Goal: Navigation & Orientation: Find specific page/section

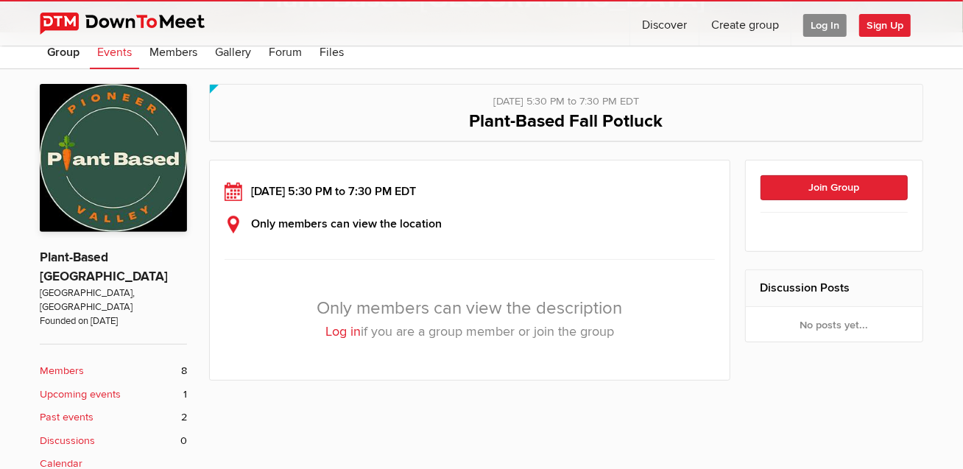
scroll to position [202, 0]
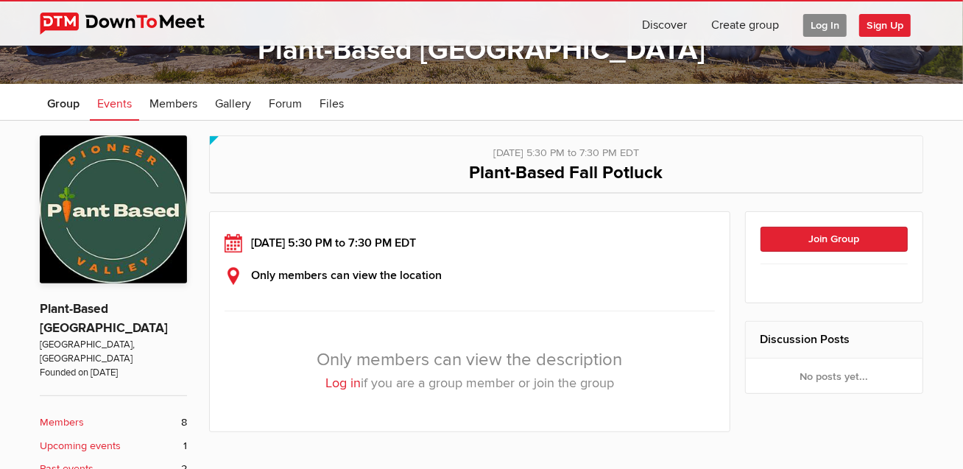
click at [819, 26] on span "Log In" at bounding box center [824, 25] width 43 height 23
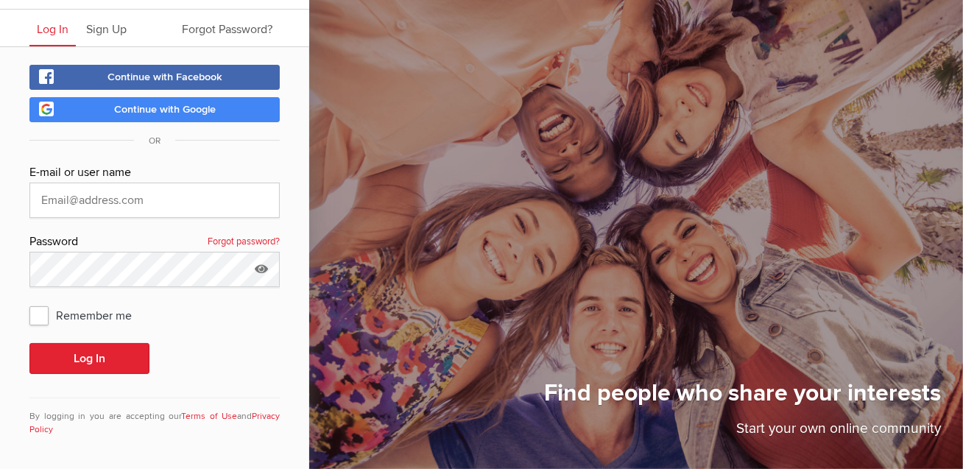
type input "[EMAIL_ADDRESS][DOMAIN_NAME]"
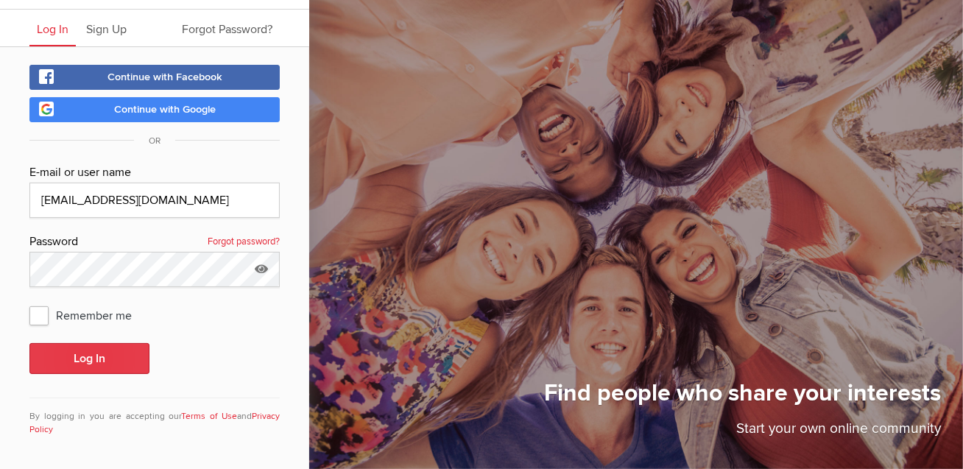
click at [65, 364] on button "Log In" at bounding box center [89, 358] width 120 height 31
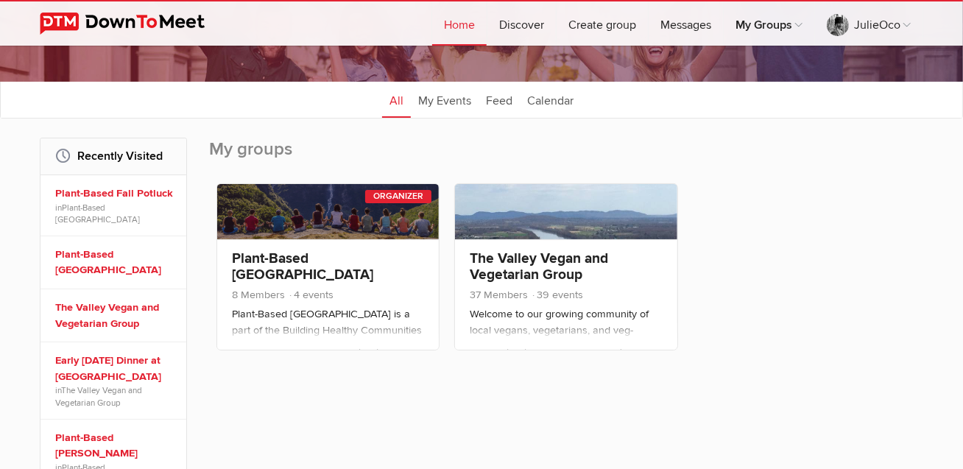
scroll to position [152, 0]
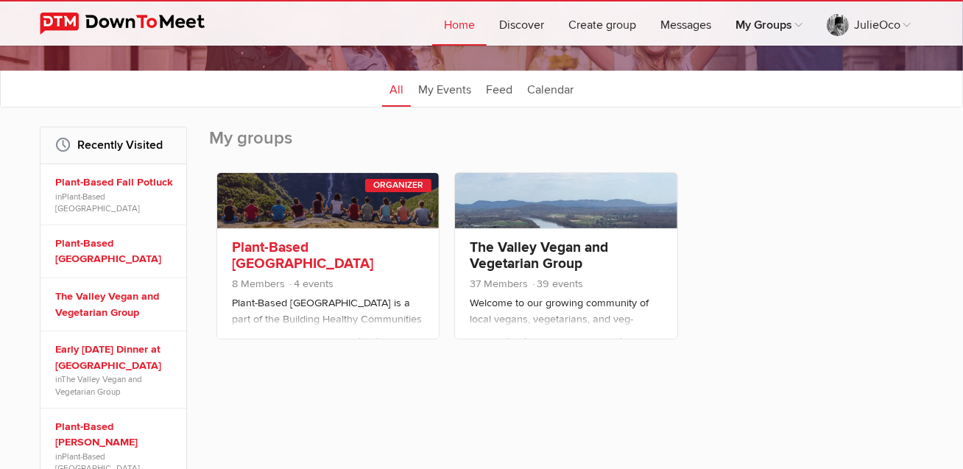
click at [359, 276] on span "8 Members 4 events" at bounding box center [328, 285] width 192 height 19
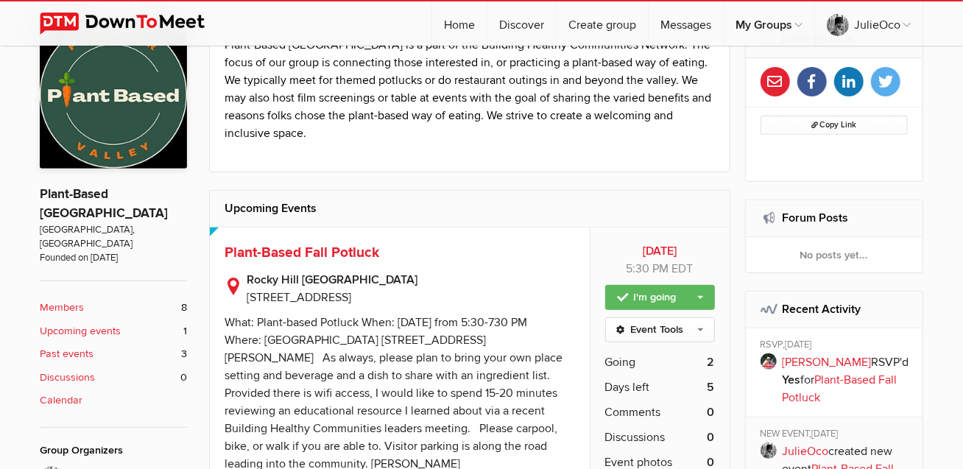
scroll to position [152, 0]
